Goal: Navigation & Orientation: Understand site structure

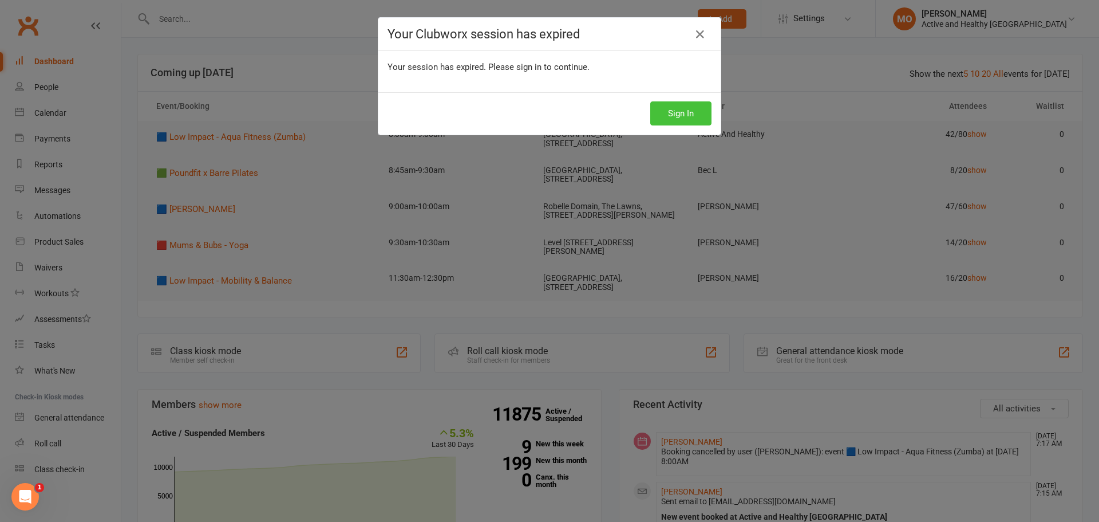
click at [687, 117] on button "Sign In" at bounding box center [681, 113] width 61 height 24
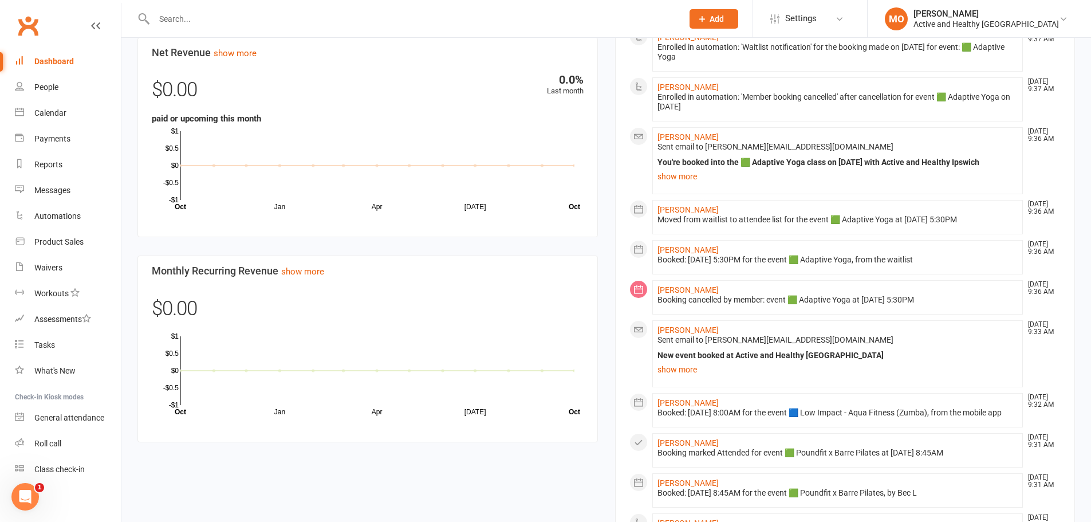
scroll to position [744, 0]
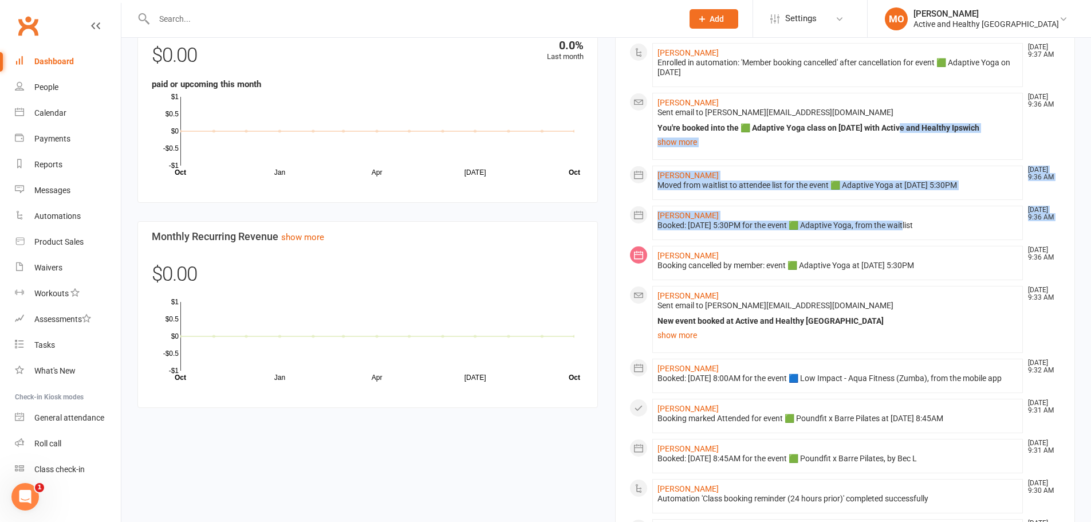
drag, startPoint x: 907, startPoint y: 227, endPoint x: 853, endPoint y: -50, distance: 282.2
click at [853, 0] on html "Prospect Member Non-attending contact Class / event Appointment Task Membership…" at bounding box center [545, 11] width 1091 height 1511
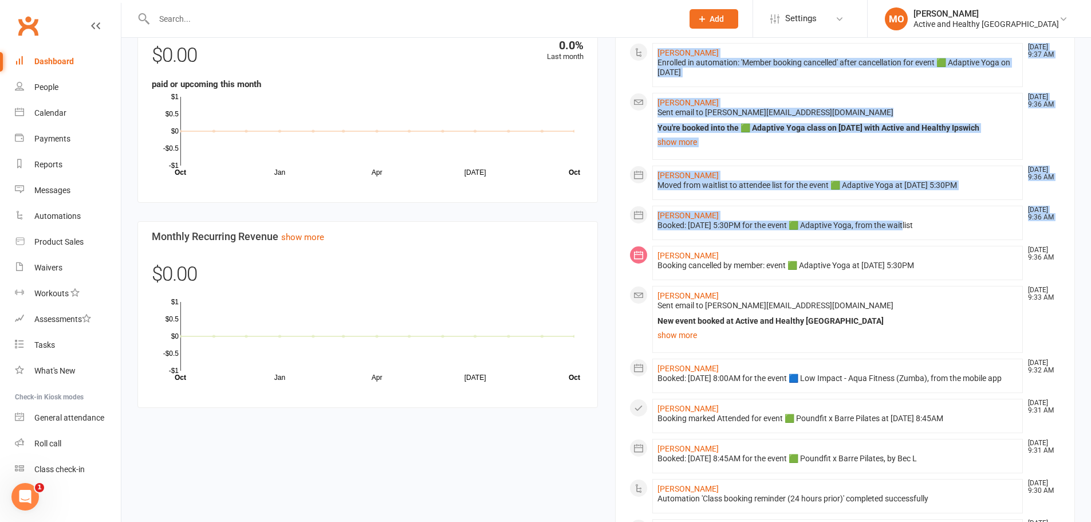
scroll to position [691, 0]
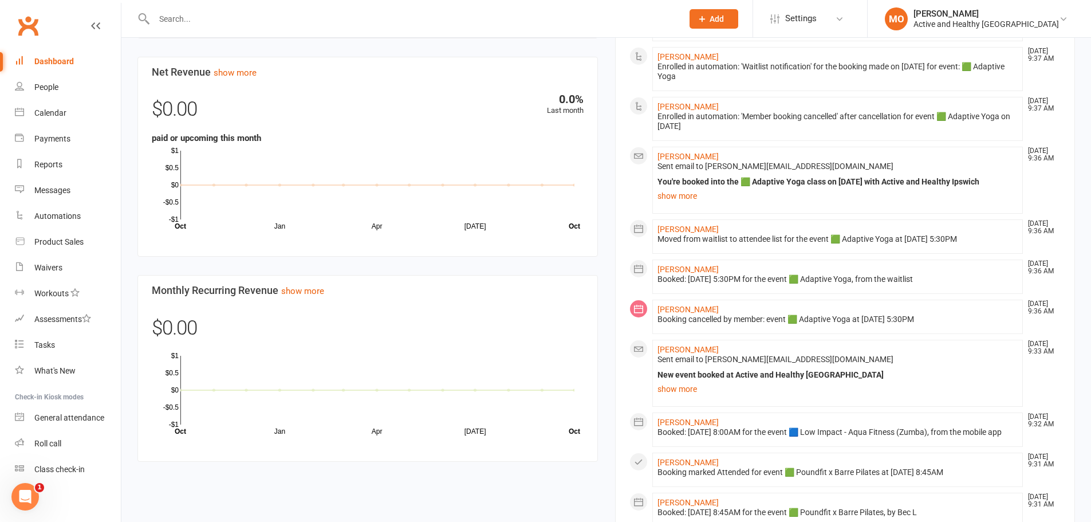
click at [501, 136] on div "0.0% Last month $0.00 paid or upcoming this month Jan Apr Jul Month Oct Oct -$1…" at bounding box center [368, 161] width 432 height 137
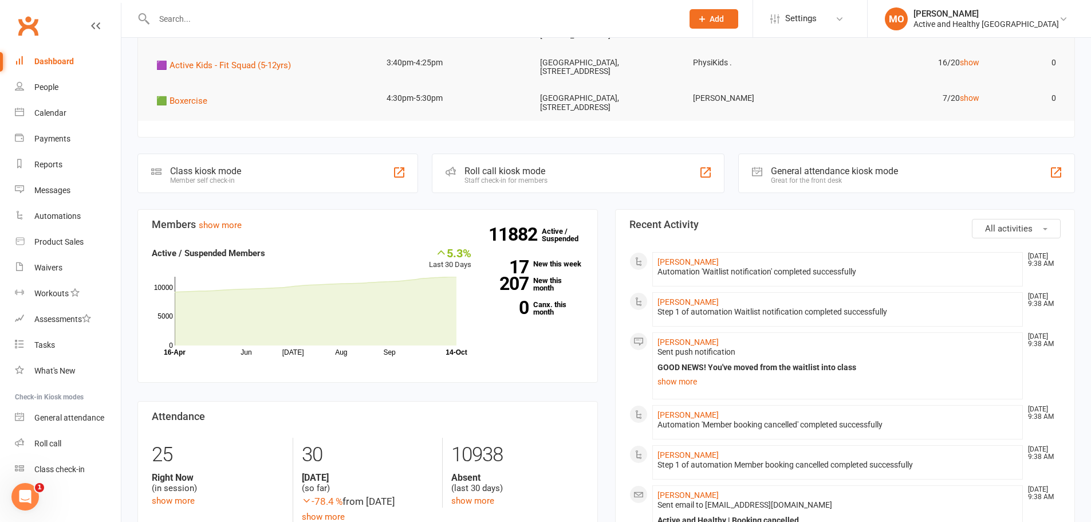
scroll to position [0, 0]
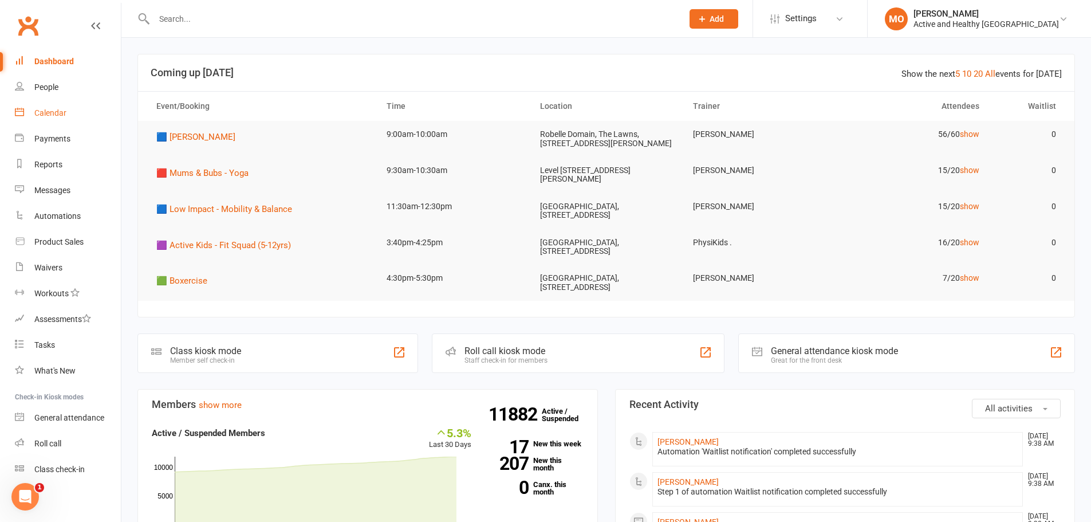
click at [44, 112] on div "Calendar" at bounding box center [50, 112] width 32 height 9
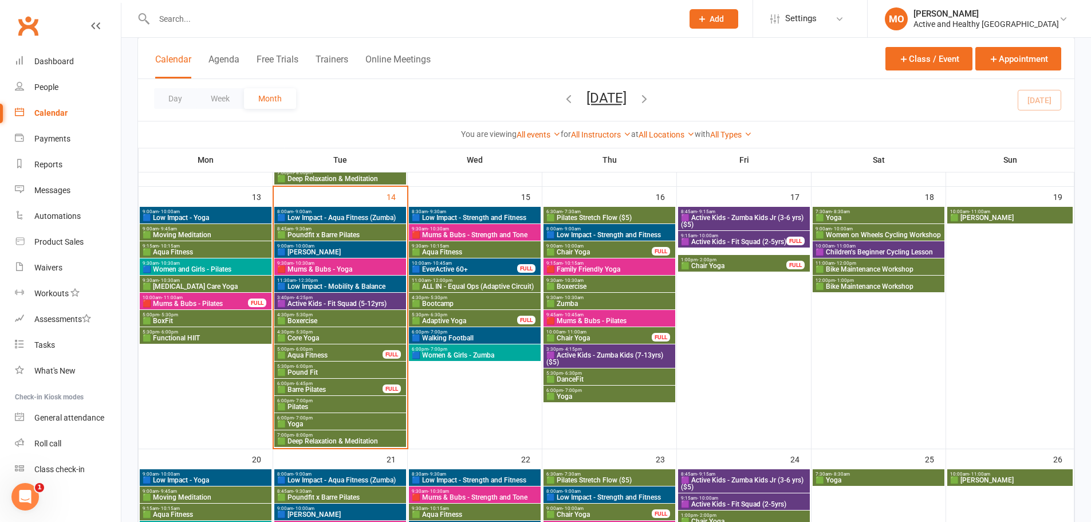
scroll to position [458, 0]
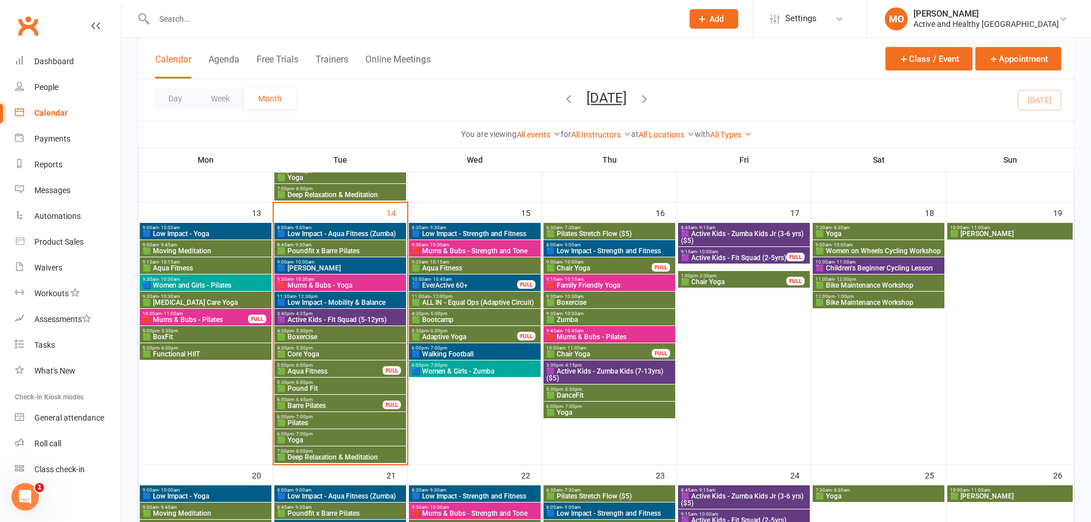
click at [316, 371] on span "🟩 Aqua Fitness" at bounding box center [330, 371] width 107 height 7
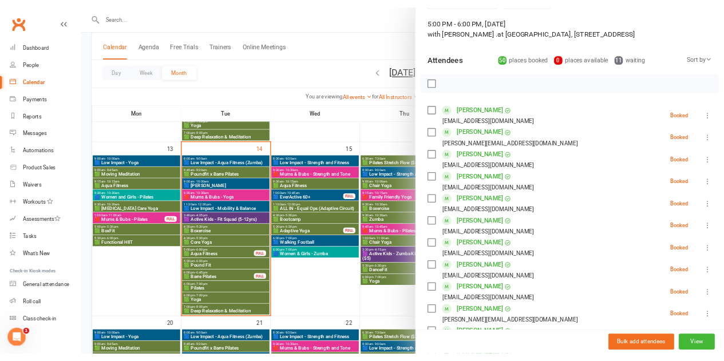
scroll to position [0, 0]
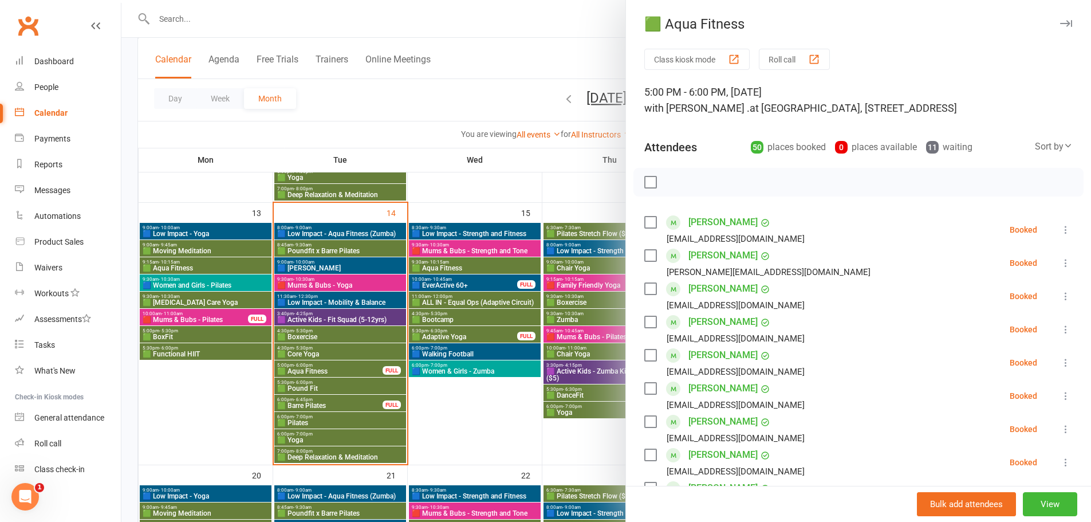
click at [356, 412] on div at bounding box center [606, 261] width 970 height 522
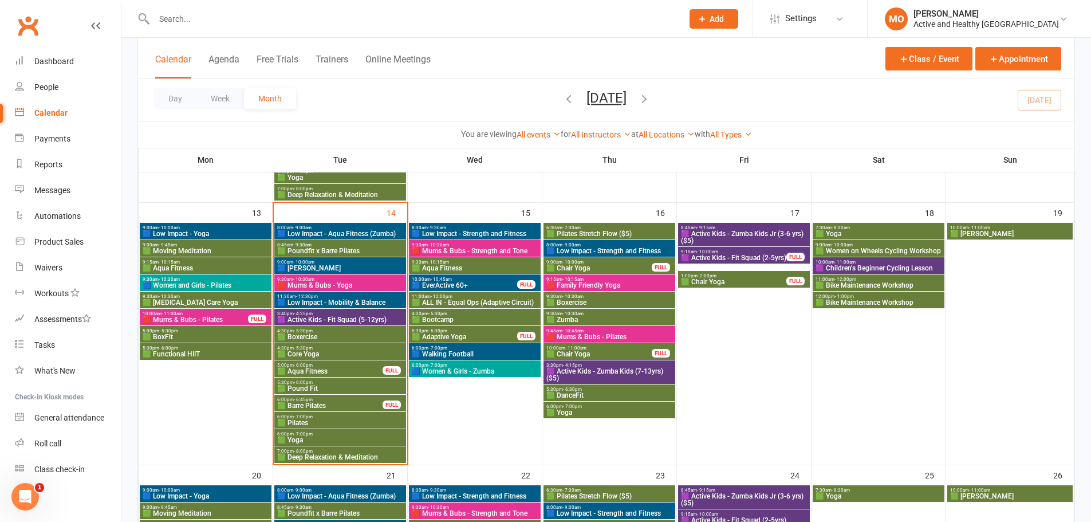
click at [312, 408] on span "🟩 Barre Pilates" at bounding box center [330, 405] width 107 height 7
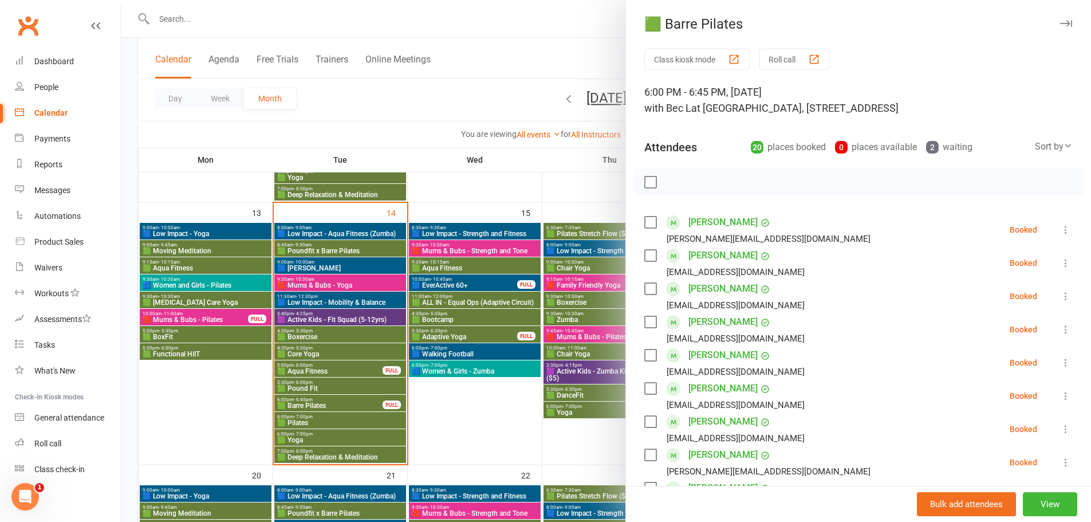
click at [470, 438] on div at bounding box center [606, 261] width 970 height 522
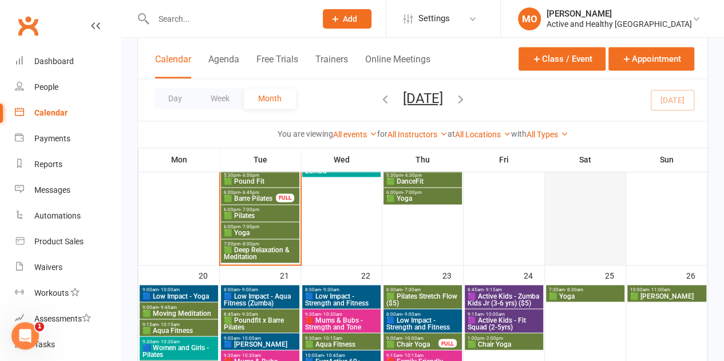
scroll to position [802, 0]
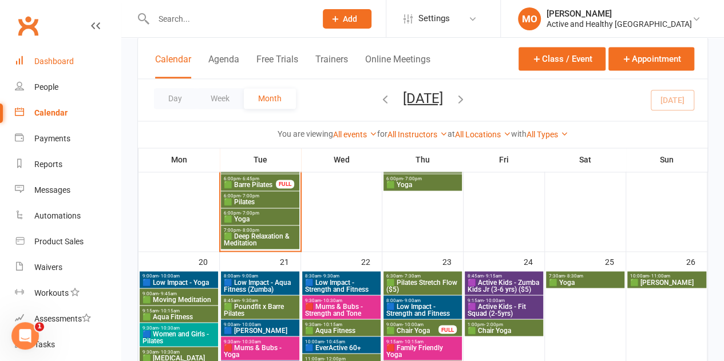
click at [62, 69] on link "Dashboard" at bounding box center [68, 62] width 106 height 26
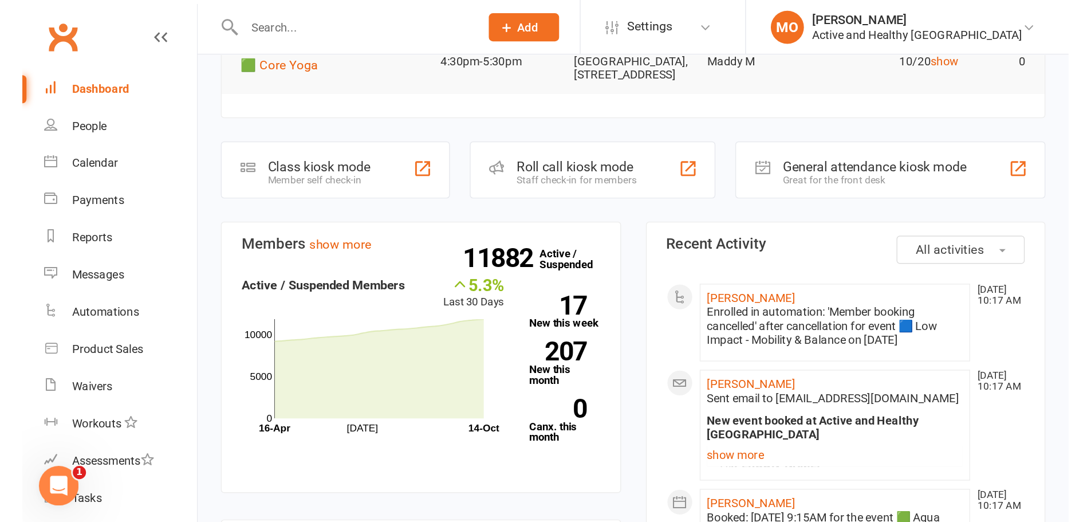
scroll to position [286, 0]
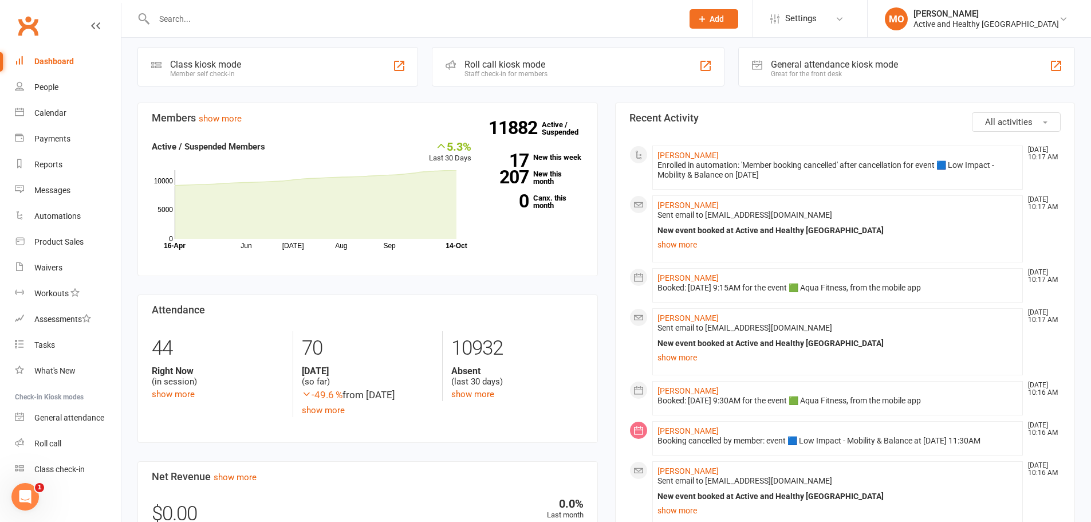
click at [208, 23] on input "text" at bounding box center [413, 19] width 524 height 16
click at [41, 92] on div "People" at bounding box center [46, 86] width 24 height 9
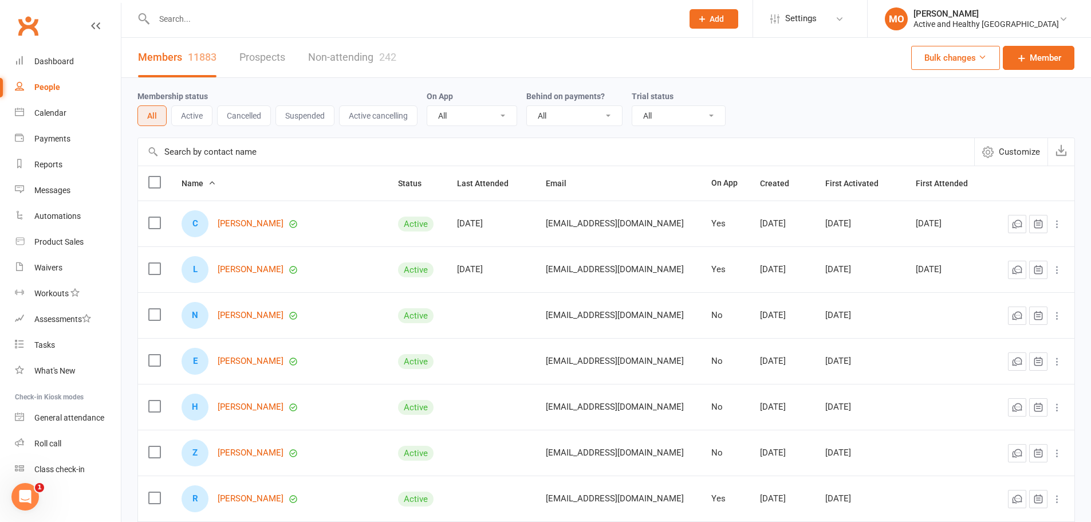
click at [224, 159] on input "text" at bounding box center [556, 151] width 836 height 27
paste input "Alona.adunbi@gmail.com"
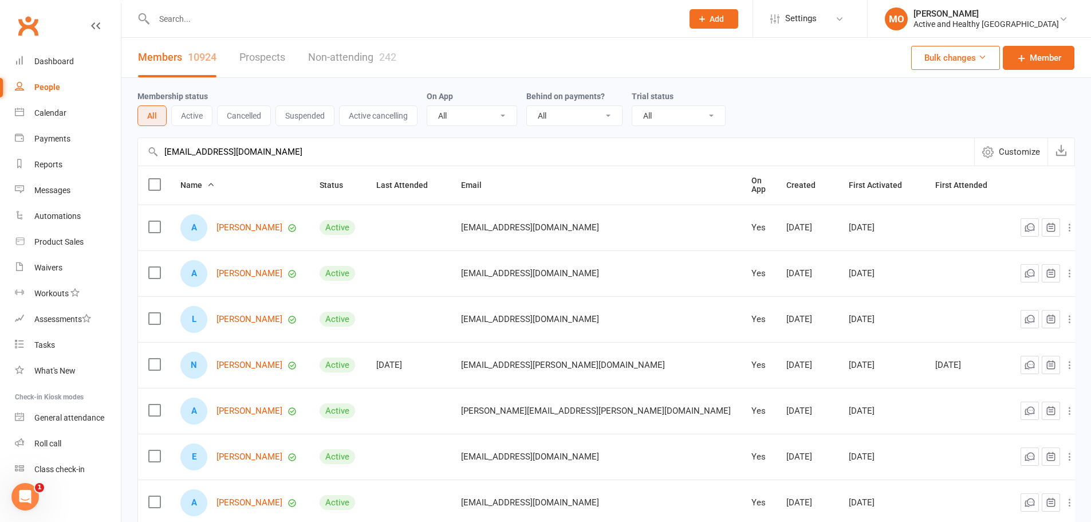
drag, startPoint x: 290, startPoint y: 156, endPoint x: 114, endPoint y: 149, distance: 176.5
click at [114, 149] on ui-view "Prospect Member Non-attending contact Class / event Appointment Task Membership…" at bounding box center [545, 375] width 1091 height 744
paste input "C.tgarland01"
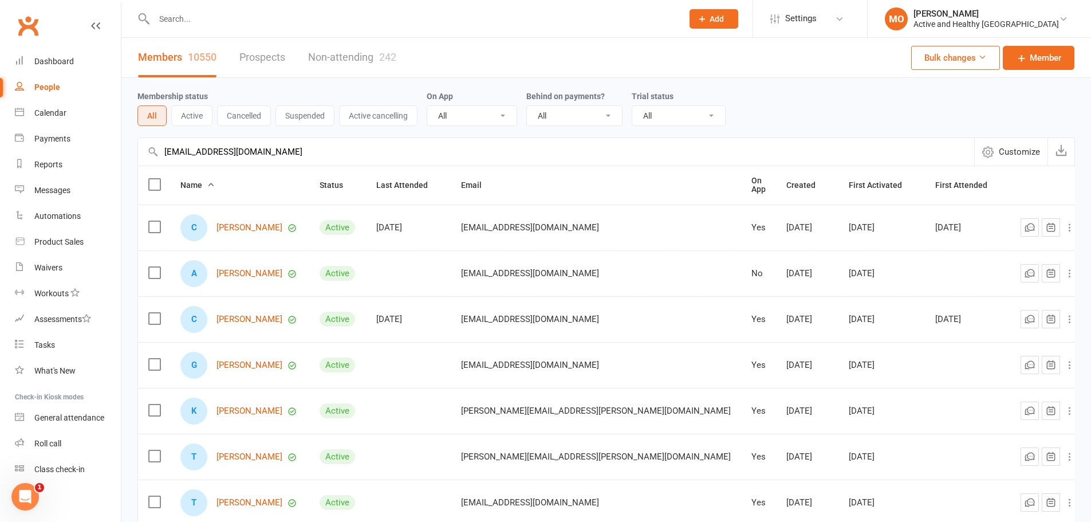
type input "C.tgarland01@gmail.com"
drag, startPoint x: 314, startPoint y: 153, endPoint x: 32, endPoint y: 132, distance: 283.1
click at [32, 132] on ui-view "Prospect Member Non-attending contact Class / event Appointment Task Membership…" at bounding box center [545, 375] width 1091 height 744
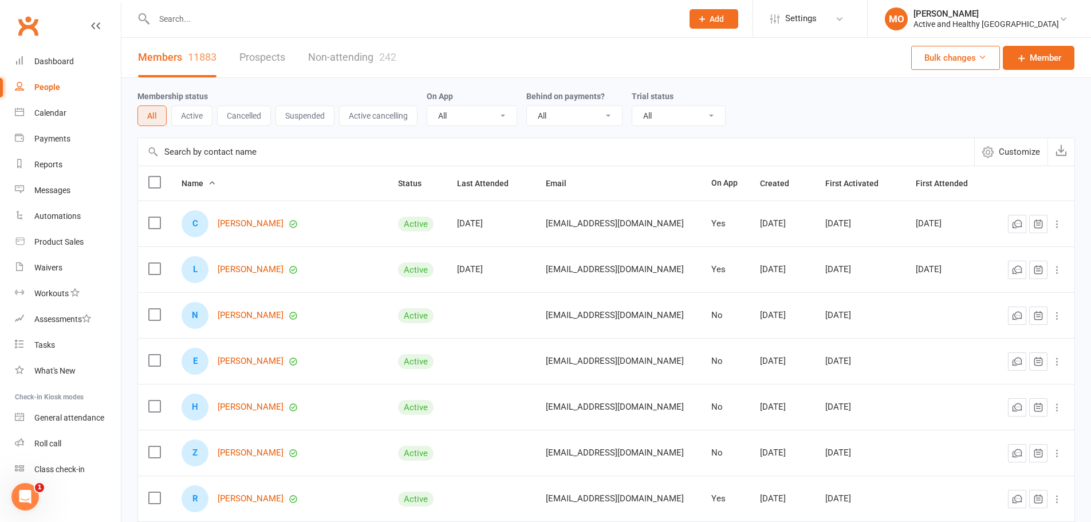
paste input "m.wong@empcom.net"
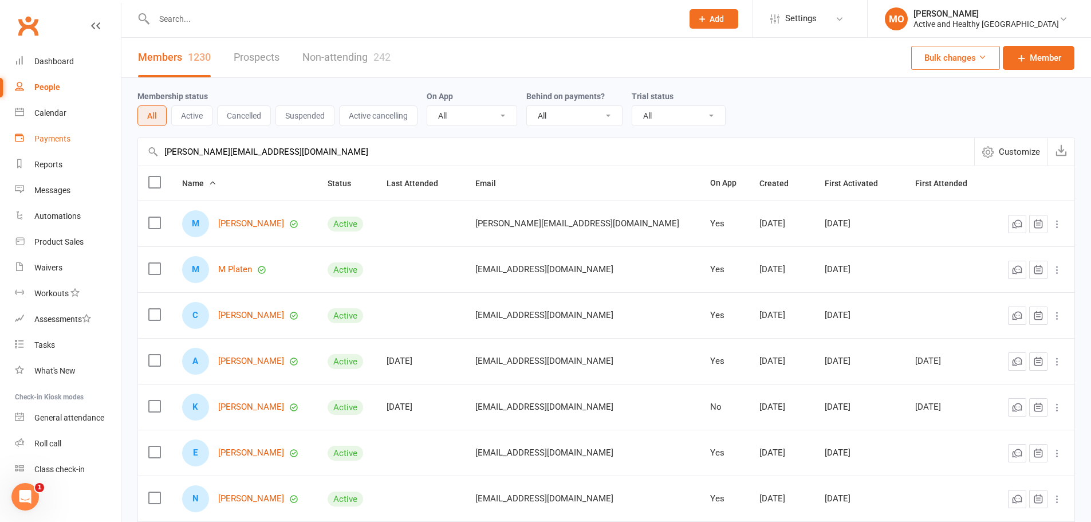
drag, startPoint x: 287, startPoint y: 147, endPoint x: 60, endPoint y: 139, distance: 227.5
click at [60, 139] on ui-view "Prospect Member Non-attending contact Class / event Appointment Task Membership…" at bounding box center [545, 373] width 1091 height 740
paste input "bridget.everding@bigpond.com"
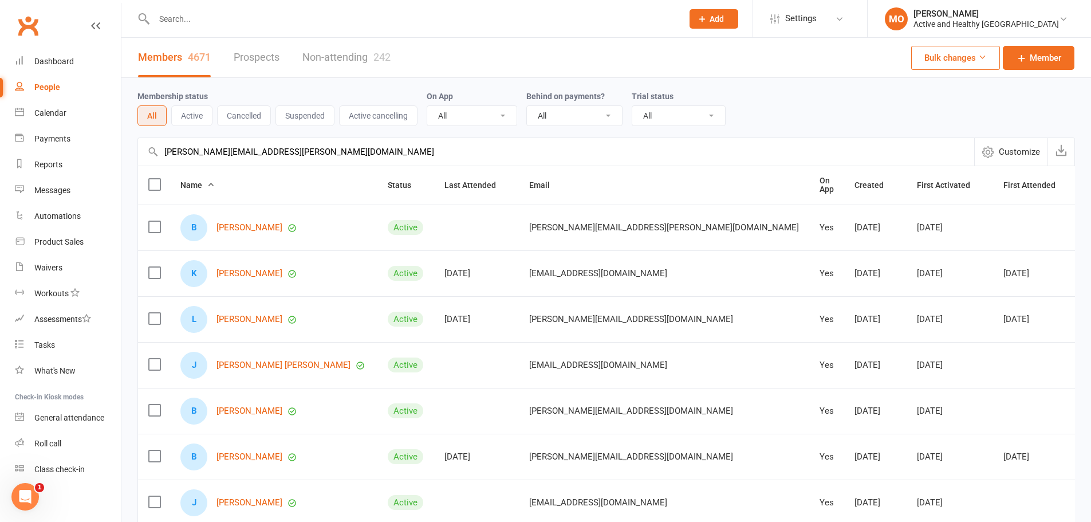
type input "bridget.everding@bigpond.com"
drag, startPoint x: 241, startPoint y: 157, endPoint x: 46, endPoint y: 168, distance: 195.0
click at [46, 168] on ui-view "Prospect Member Non-attending contact Class / event Appointment Task Membership…" at bounding box center [545, 375] width 1091 height 744
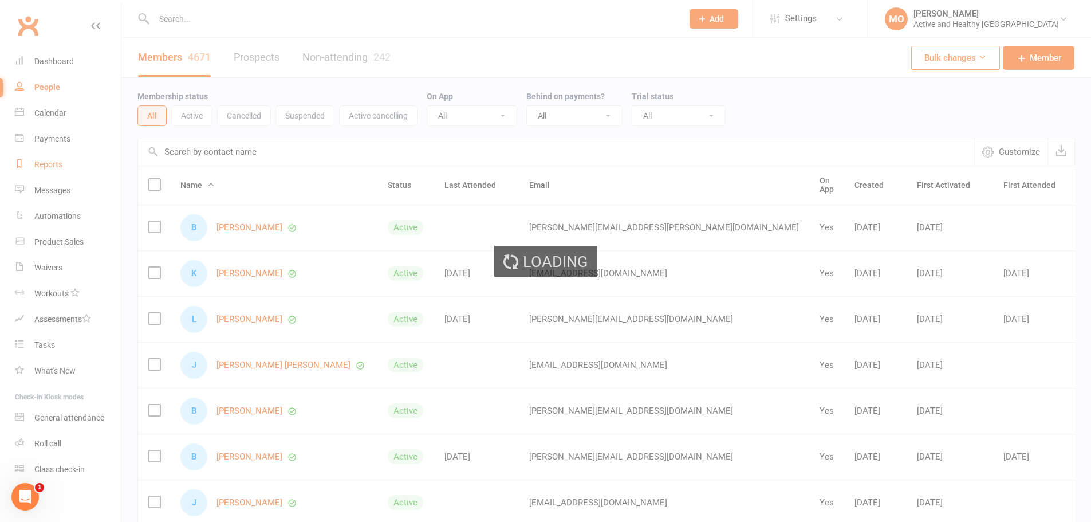
paste input "taniyamackay5@gmail.com"
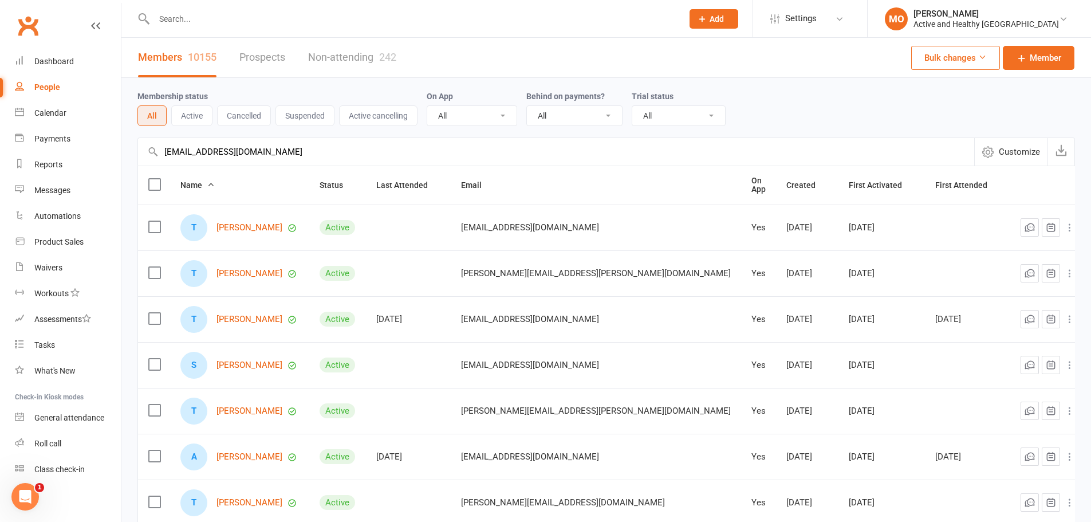
type input "taniyamackay5@gmail.com"
click at [53, 53] on link "Dashboard" at bounding box center [68, 62] width 106 height 26
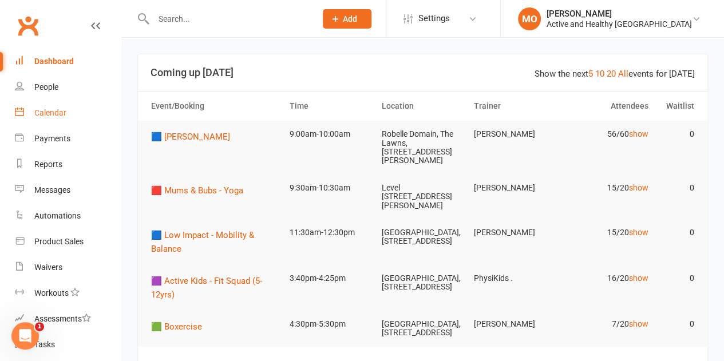
click at [43, 116] on div "Calendar" at bounding box center [50, 112] width 32 height 9
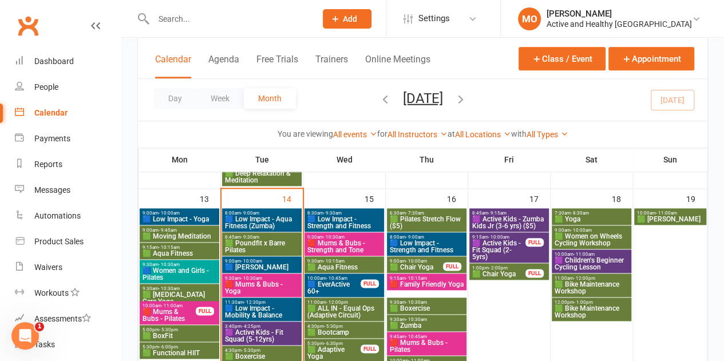
scroll to position [630, 0]
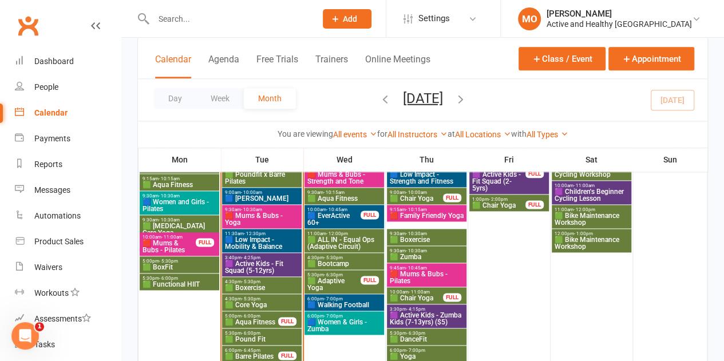
click at [282, 218] on span "🟥 Mums & Bubs - Yoga" at bounding box center [261, 219] width 75 height 14
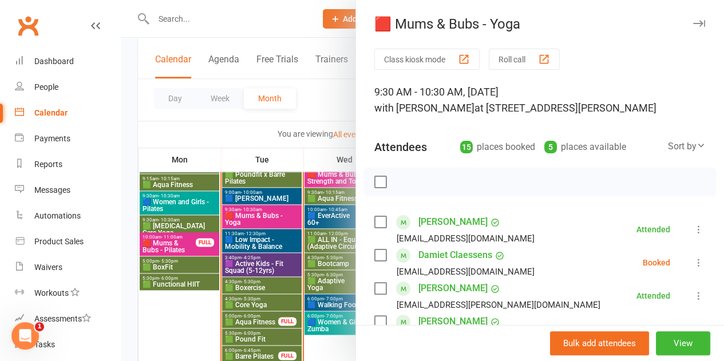
click at [265, 247] on div at bounding box center [422, 180] width 603 height 361
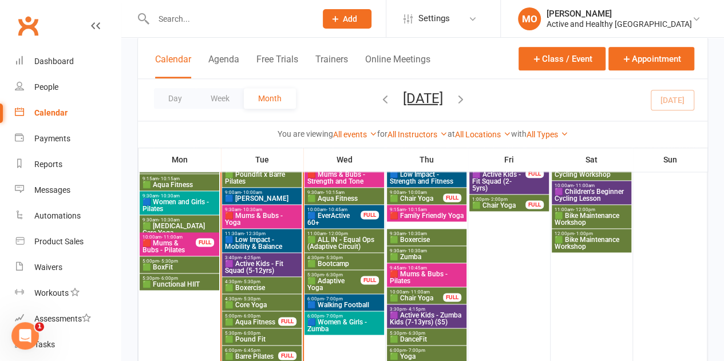
click at [271, 241] on span "🟦 Low Impact - Mobility & Balance" at bounding box center [261, 244] width 75 height 14
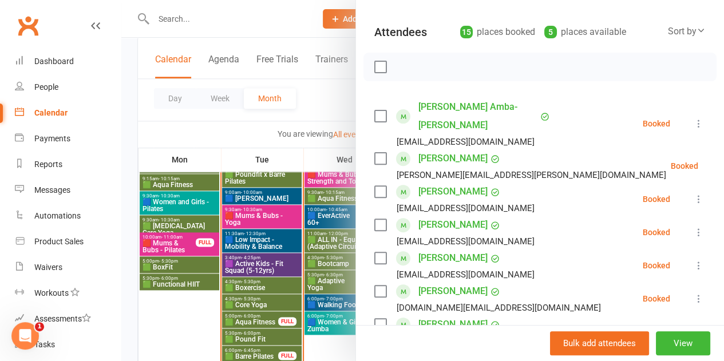
scroll to position [115, 0]
click at [279, 264] on div at bounding box center [422, 180] width 603 height 361
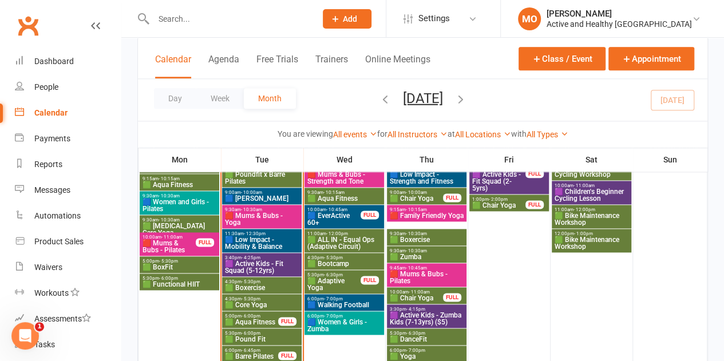
click at [279, 264] on span "🟪 Active Kids - Fit Squad (5-12yrs)" at bounding box center [261, 268] width 75 height 14
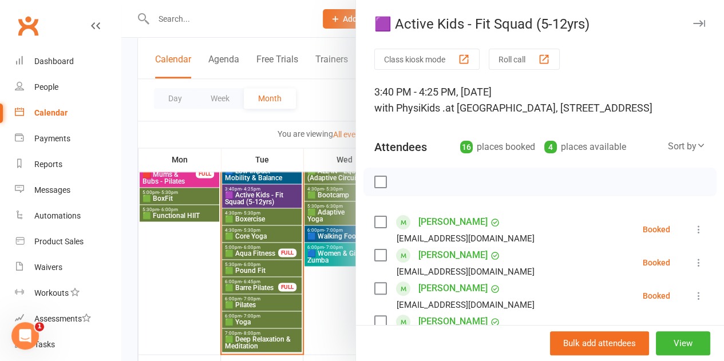
scroll to position [630, 0]
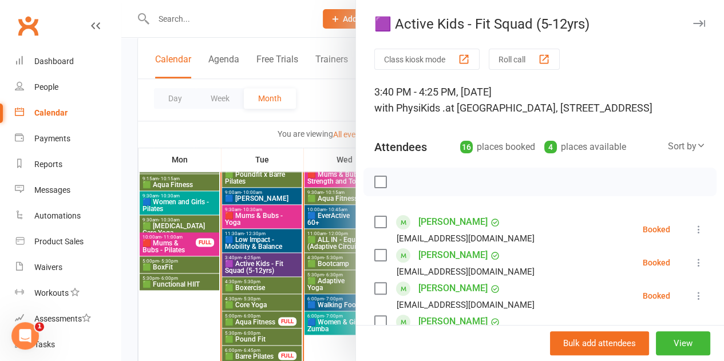
click at [266, 283] on div at bounding box center [422, 180] width 603 height 361
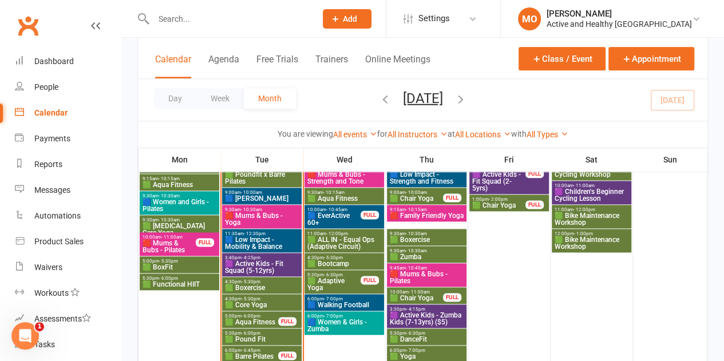
scroll to position [573, 0]
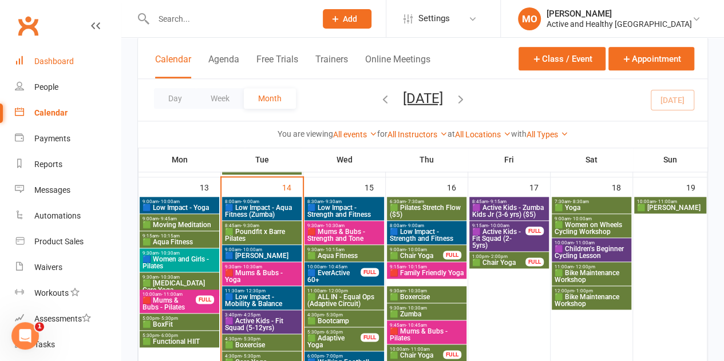
click at [60, 56] on link "Dashboard" at bounding box center [68, 62] width 106 height 26
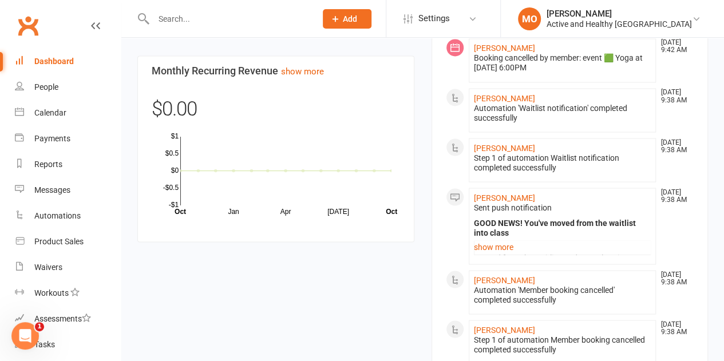
scroll to position [1145, 0]
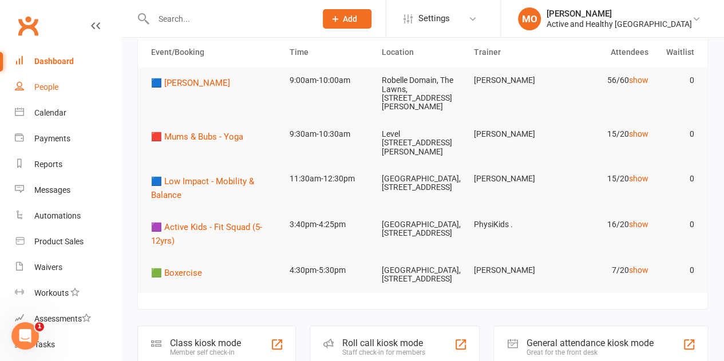
scroll to position [0, 0]
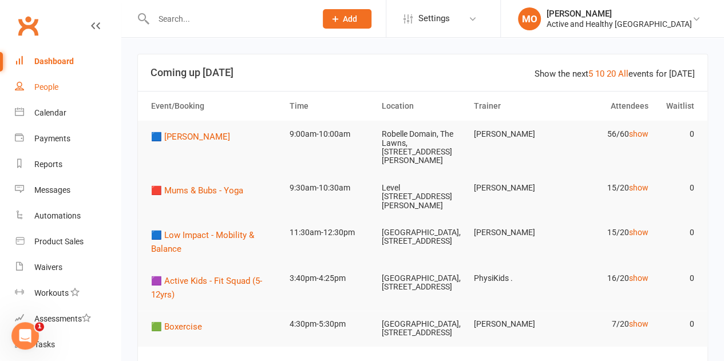
click at [36, 86] on div "People" at bounding box center [46, 86] width 24 height 9
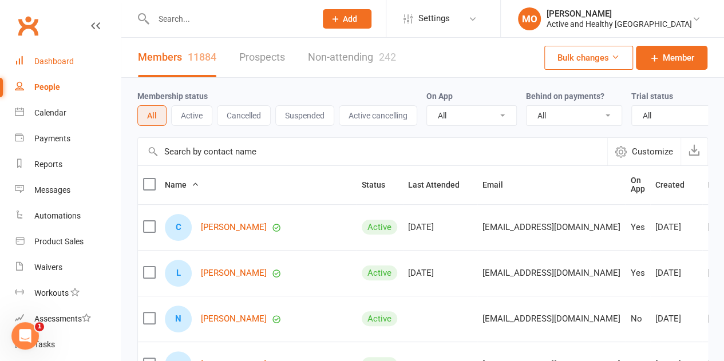
click at [55, 59] on div "Dashboard" at bounding box center [54, 61] width 40 height 9
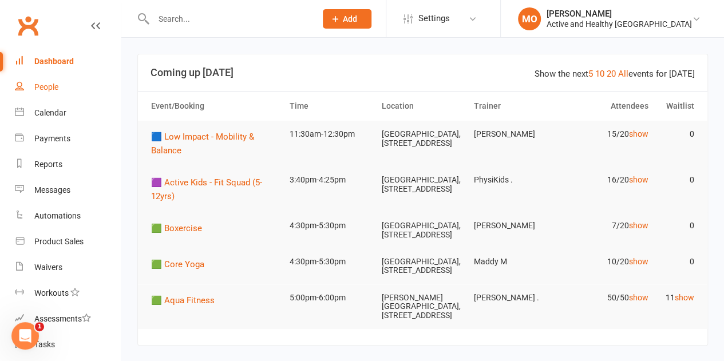
click at [46, 85] on div "People" at bounding box center [46, 86] width 24 height 9
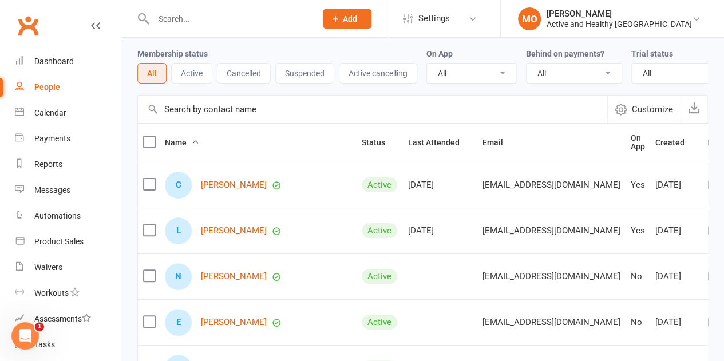
scroll to position [57, 0]
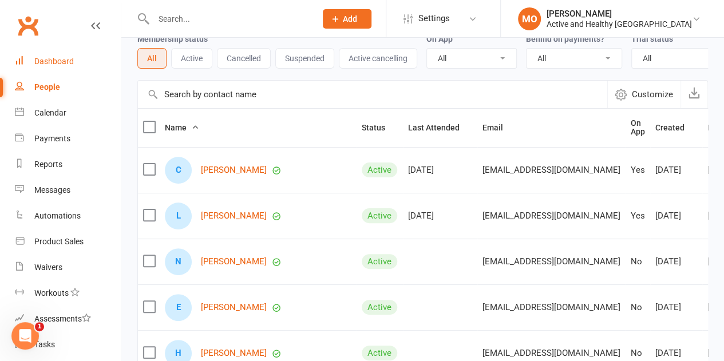
click at [52, 70] on link "Dashboard" at bounding box center [68, 62] width 106 height 26
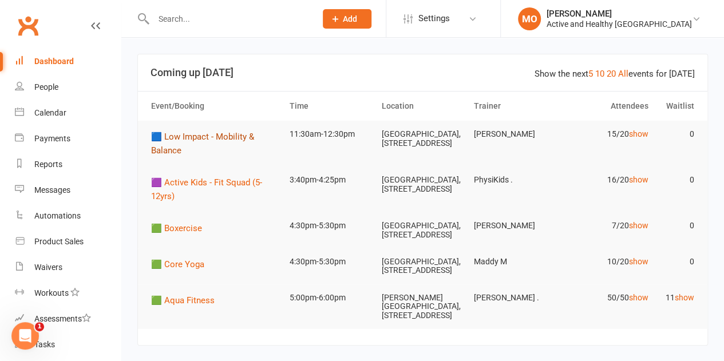
click at [199, 136] on span "🟦 Low Impact - Mobility & Balance" at bounding box center [202, 144] width 103 height 24
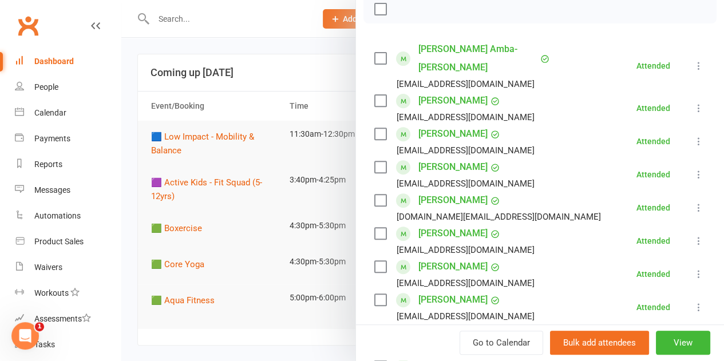
scroll to position [172, 0]
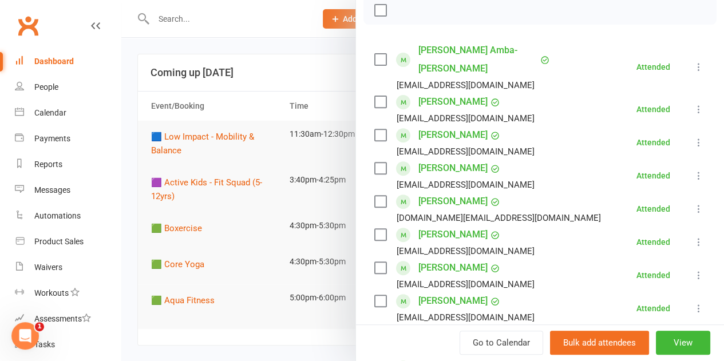
click at [257, 107] on div at bounding box center [422, 180] width 603 height 361
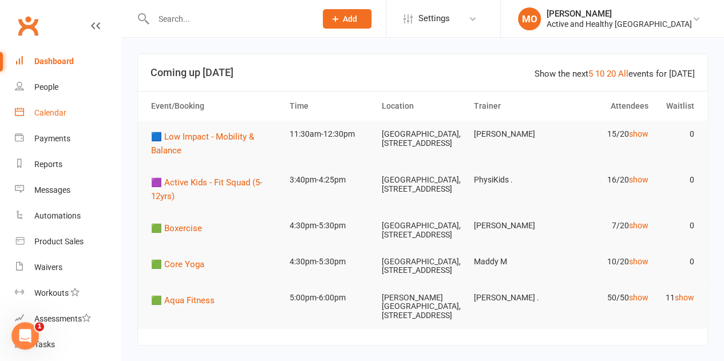
click at [46, 113] on div "Calendar" at bounding box center [50, 112] width 32 height 9
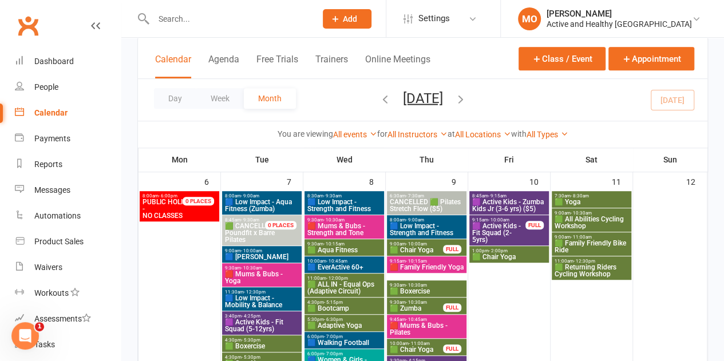
scroll to position [286, 0]
